Goal: Information Seeking & Learning: Learn about a topic

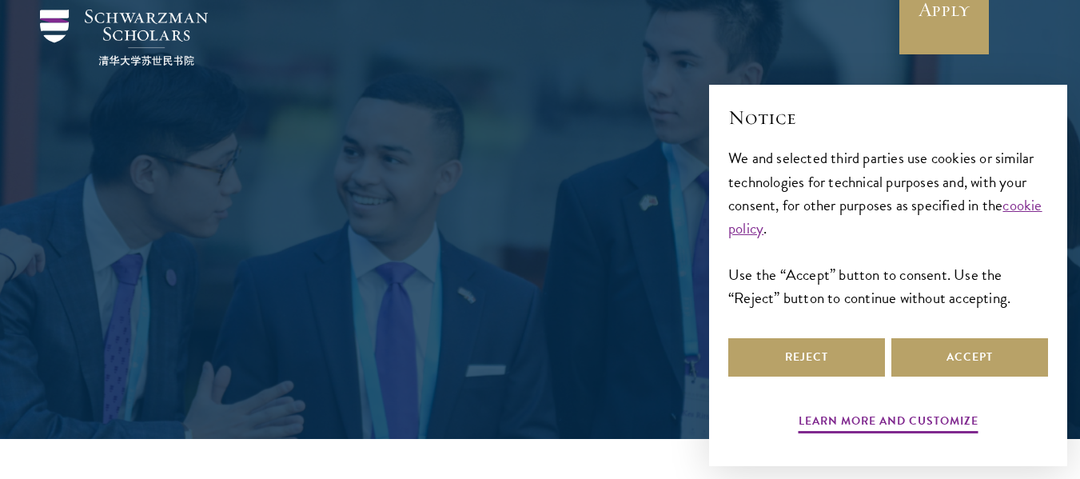
scroll to position [160, 0]
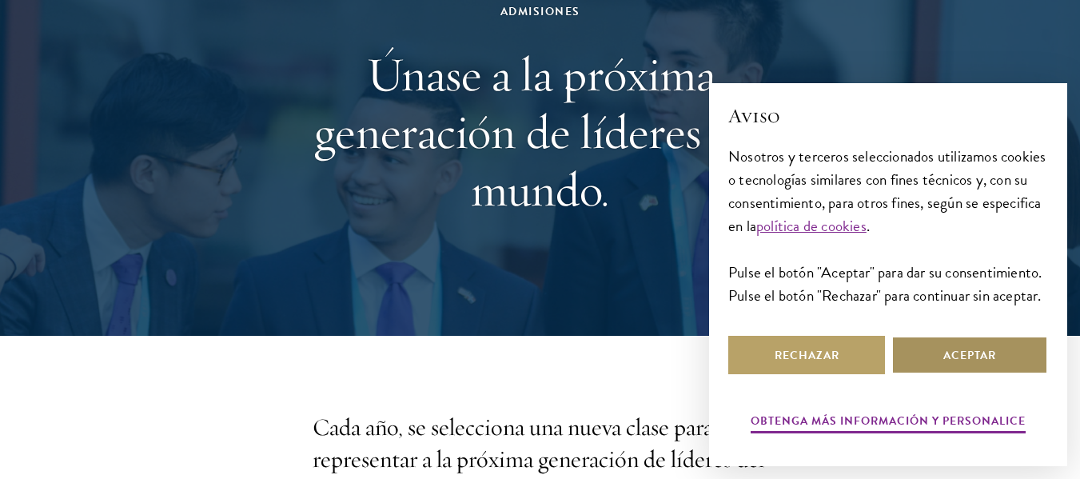
click at [922, 357] on button "Aceptar" at bounding box center [969, 355] width 157 height 38
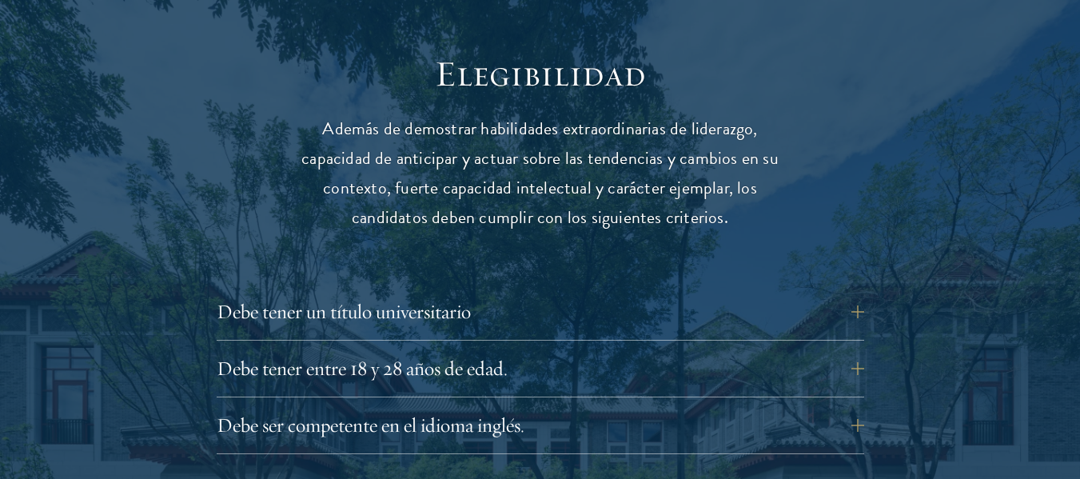
scroll to position [2159, 0]
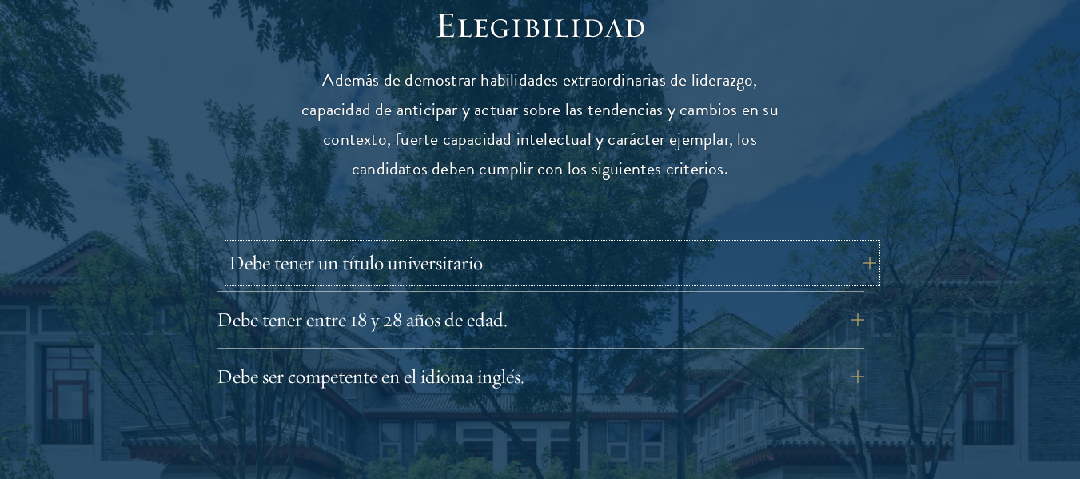
click at [848, 244] on button "Debe tener un título universitario" at bounding box center [553, 263] width 648 height 38
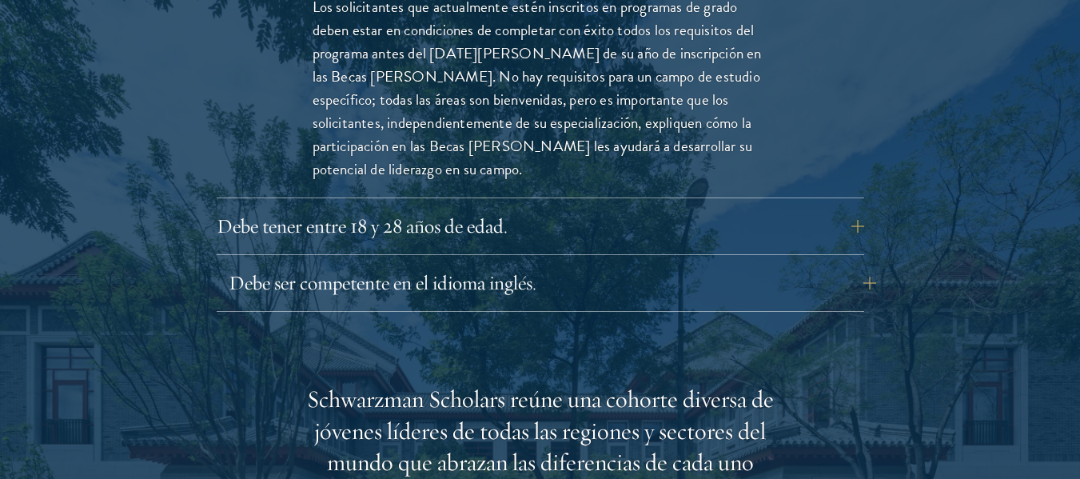
scroll to position [2558, 0]
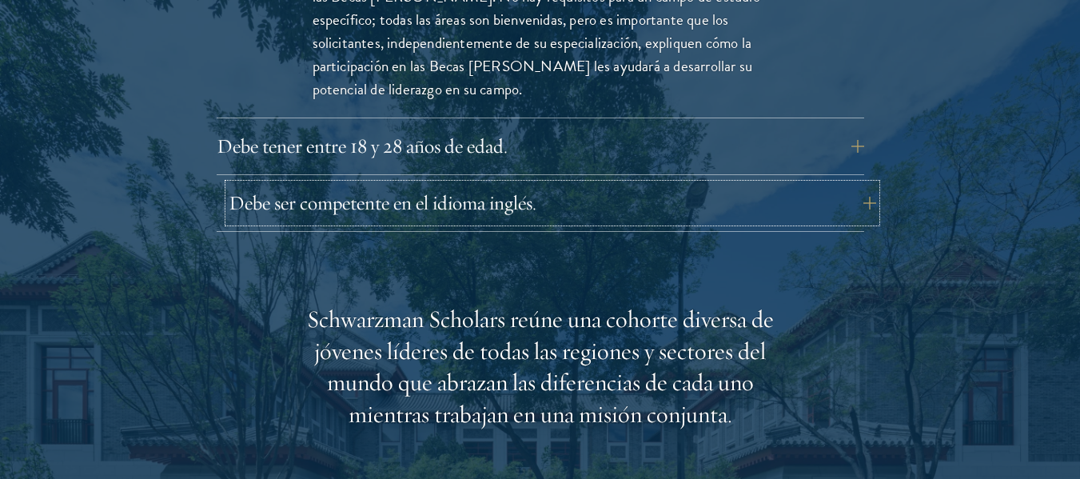
click at [502, 190] on font "Debe ser competente en el idioma inglés." at bounding box center [383, 202] width 308 height 25
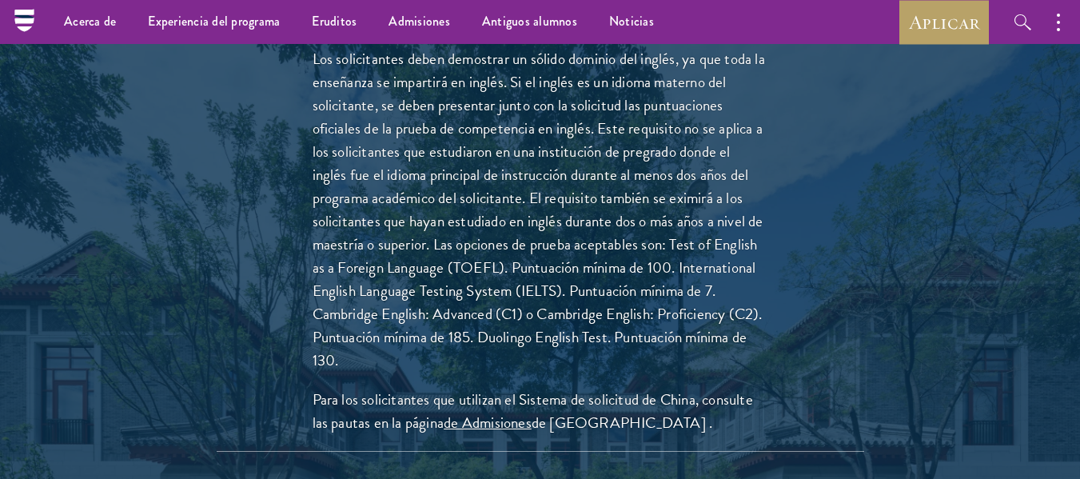
scroll to position [2398, 0]
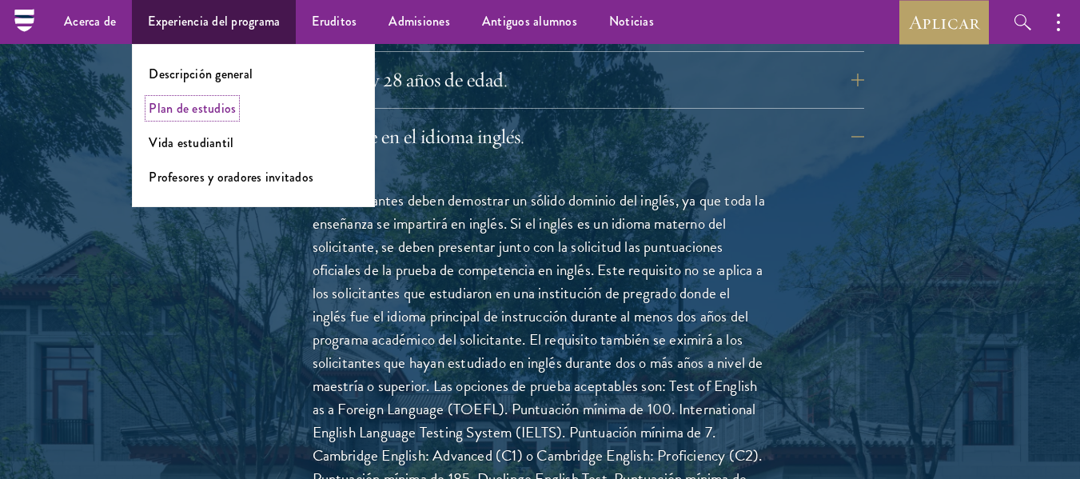
click at [205, 103] on font "Plan de estudios" at bounding box center [192, 108] width 87 height 18
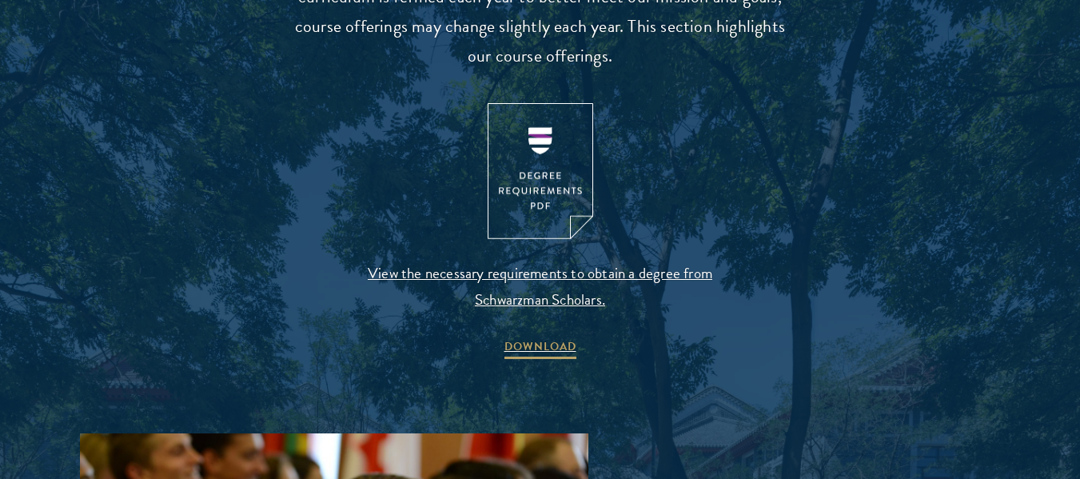
scroll to position [1839, 0]
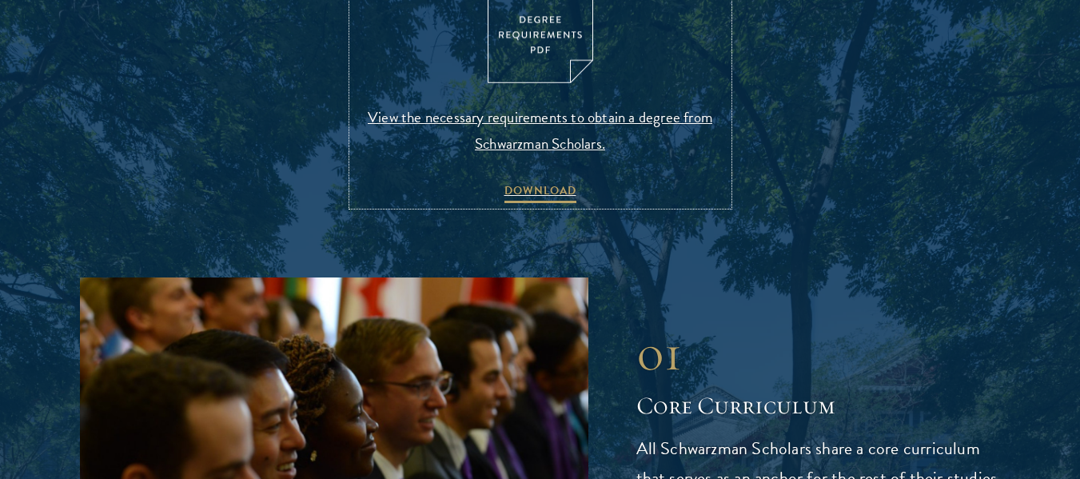
click at [527, 121] on span "View the necessary requirements to obtain a degree from Schwarzman Scholars." at bounding box center [541, 130] width 376 height 53
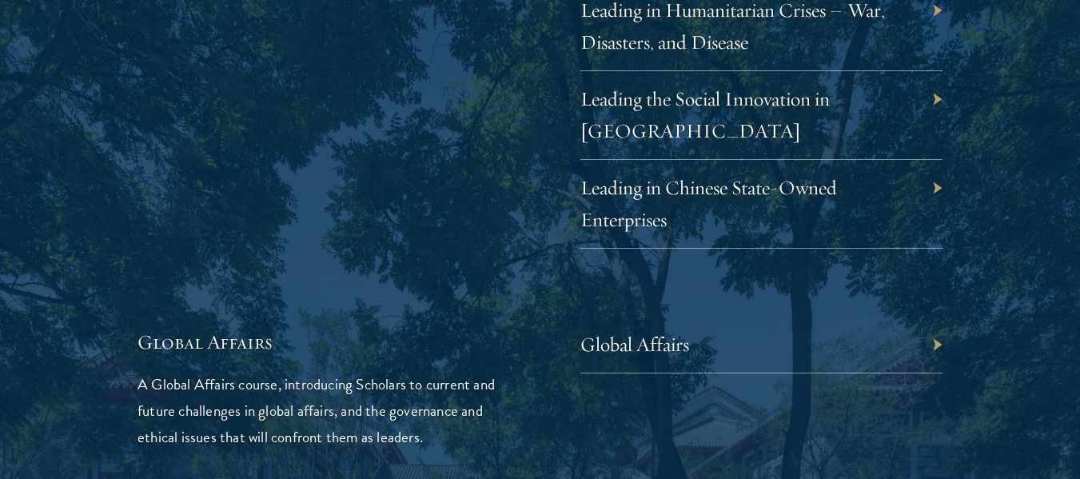
scroll to position [3598, 0]
